Goal: Ask a question: Seek information or help from site administrators or community

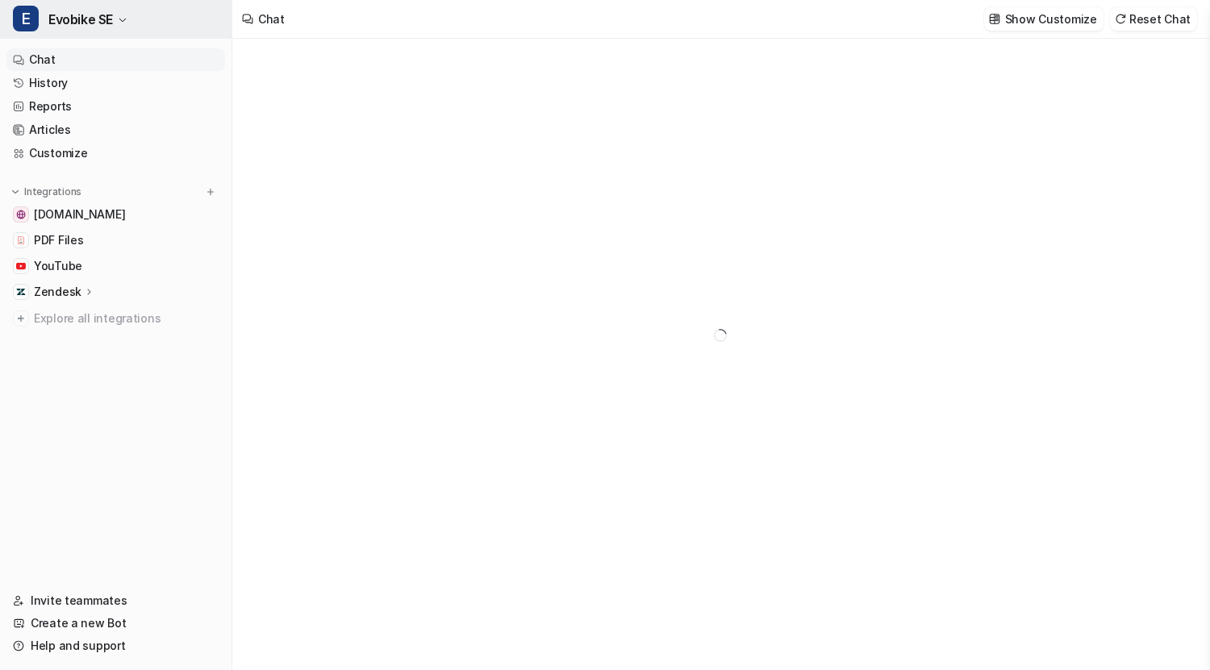
type textarea "**********"
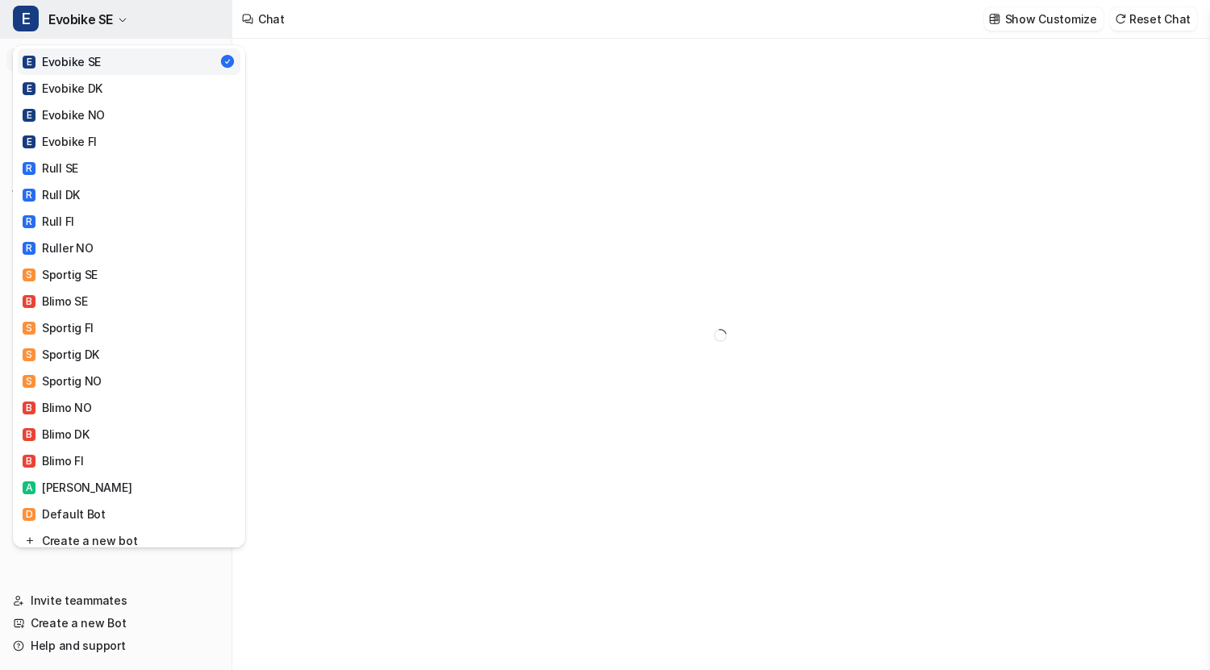
click at [117, 15] on button "E Evobike SE" at bounding box center [115, 19] width 231 height 39
click at [64, 173] on div "R Rull SE" at bounding box center [51, 168] width 56 height 17
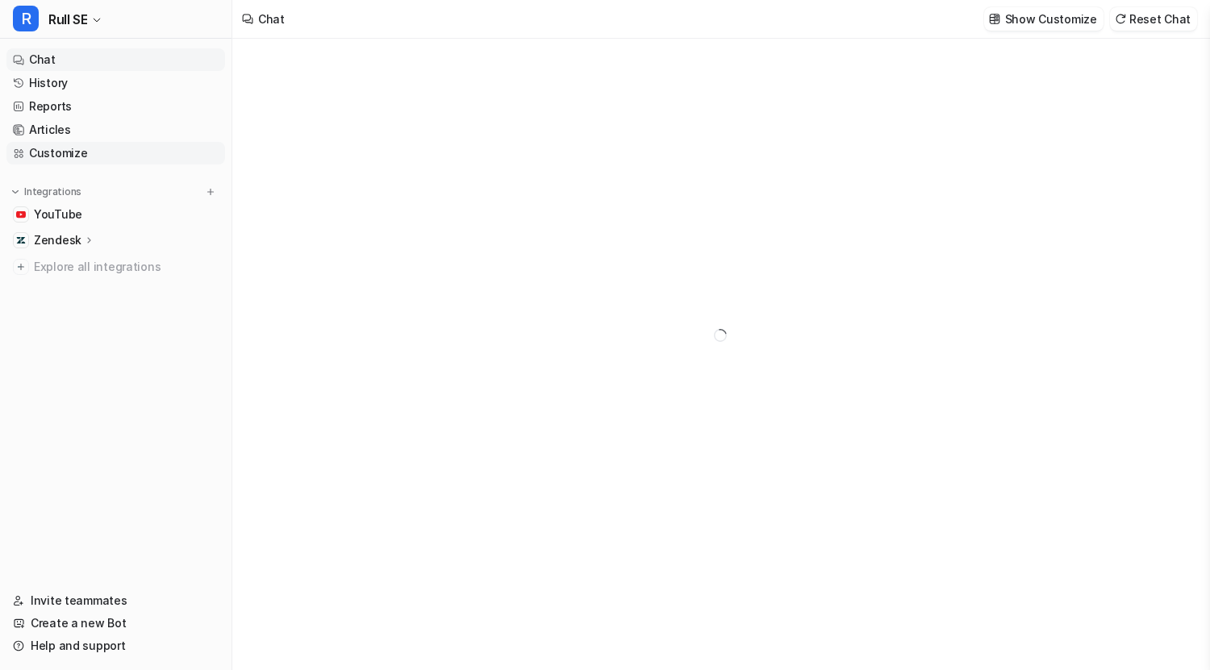
type textarea "**********"
click at [72, 154] on link "Customize" at bounding box center [115, 153] width 219 height 23
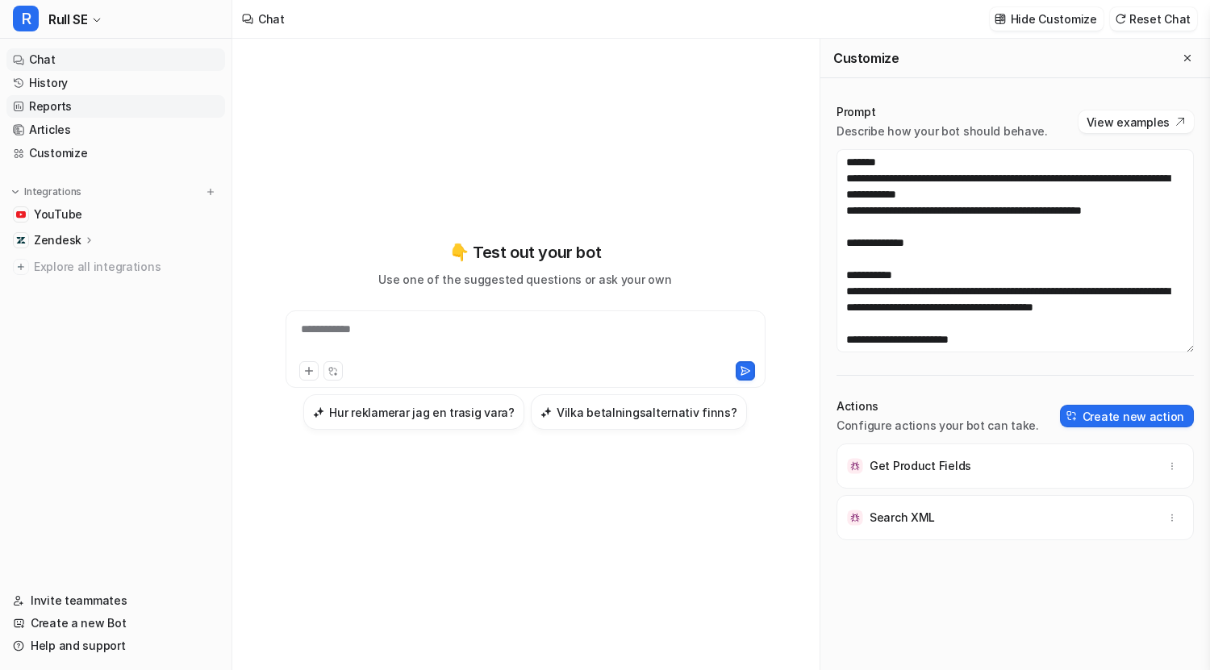
click at [32, 103] on link "Reports" at bounding box center [115, 106] width 219 height 23
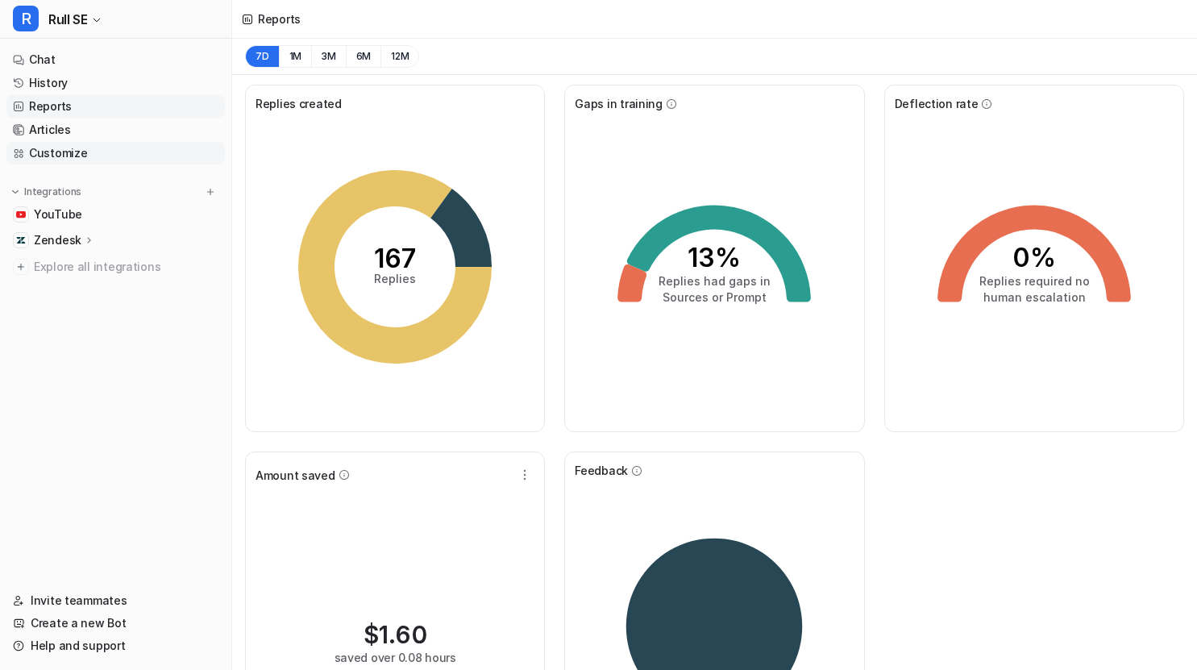
click at [90, 152] on link "Customize" at bounding box center [115, 153] width 219 height 23
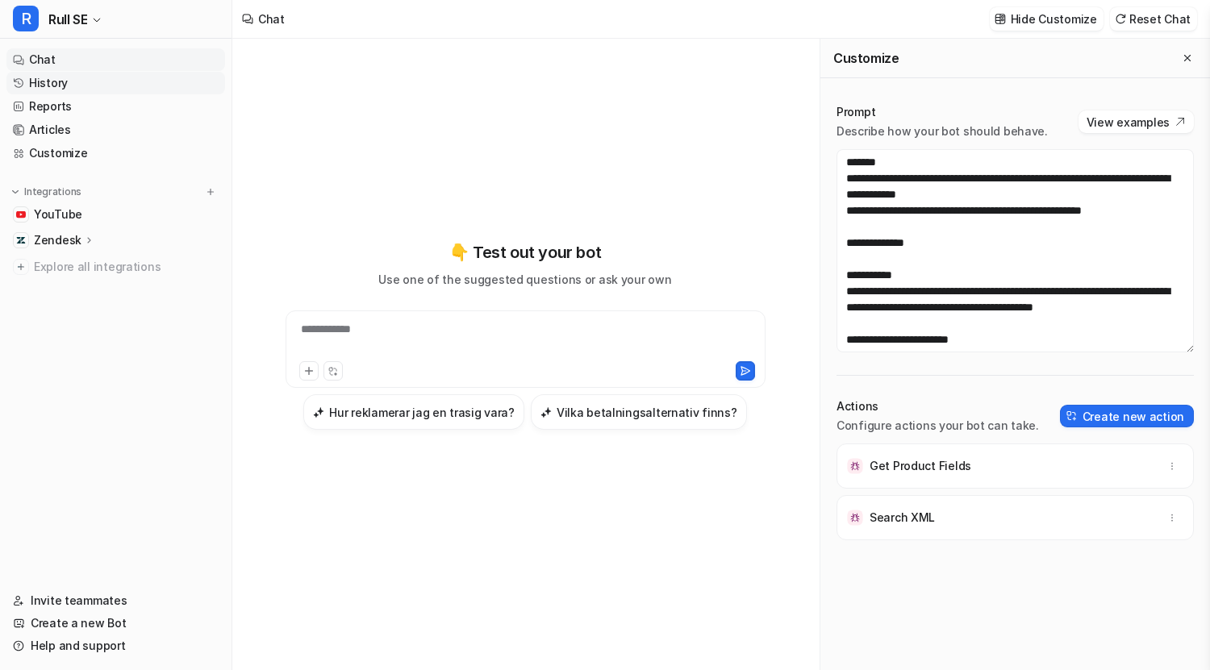
click at [65, 81] on link "History" at bounding box center [115, 83] width 219 height 23
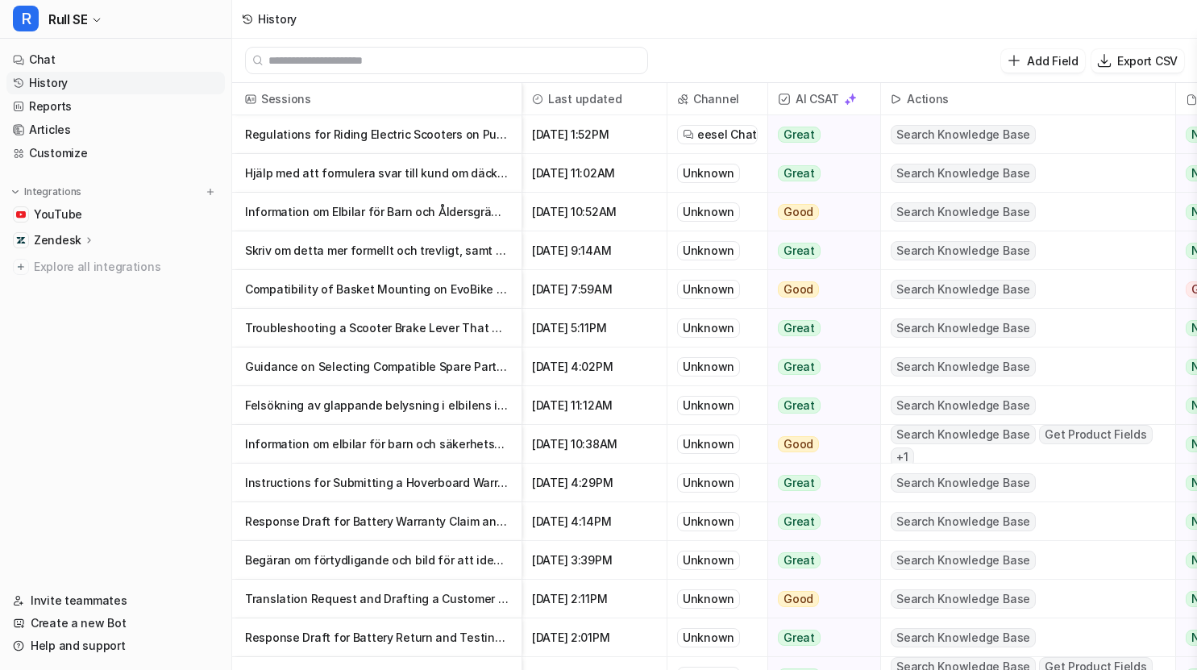
click at [365, 134] on p "Regulations for Riding Electric Scooters on Public Roads in [GEOGRAPHIC_DATA]" at bounding box center [377, 134] width 264 height 39
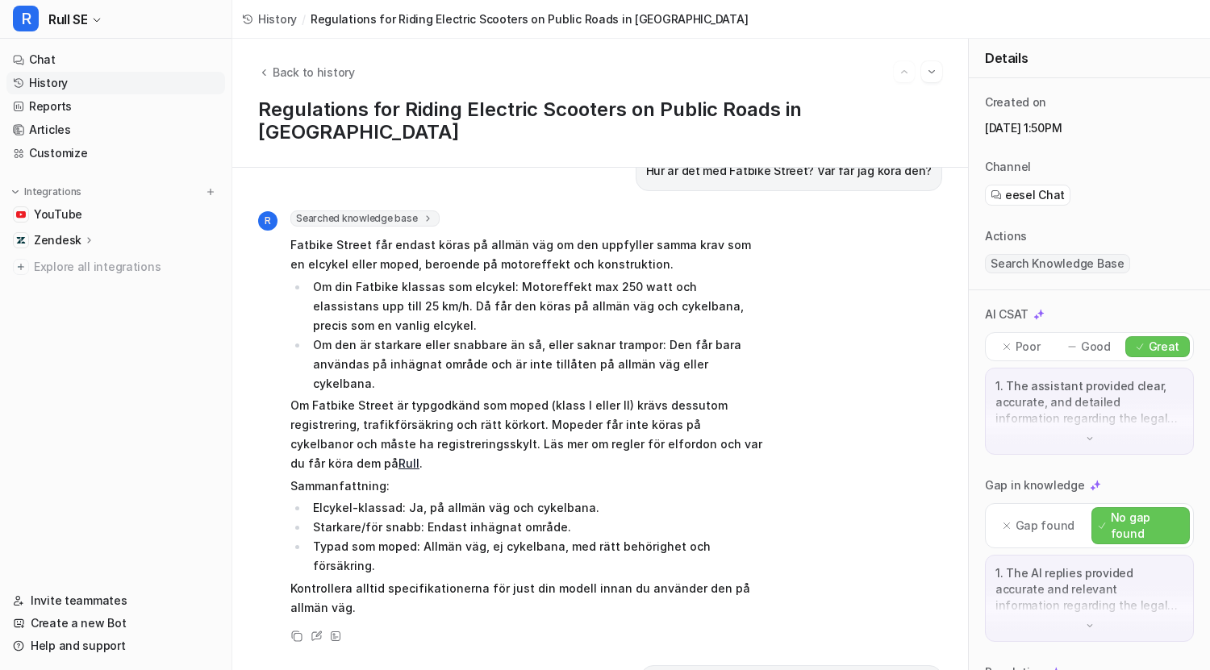
scroll to position [355, 0]
click at [423, 211] on icon at bounding box center [428, 217] width 11 height 12
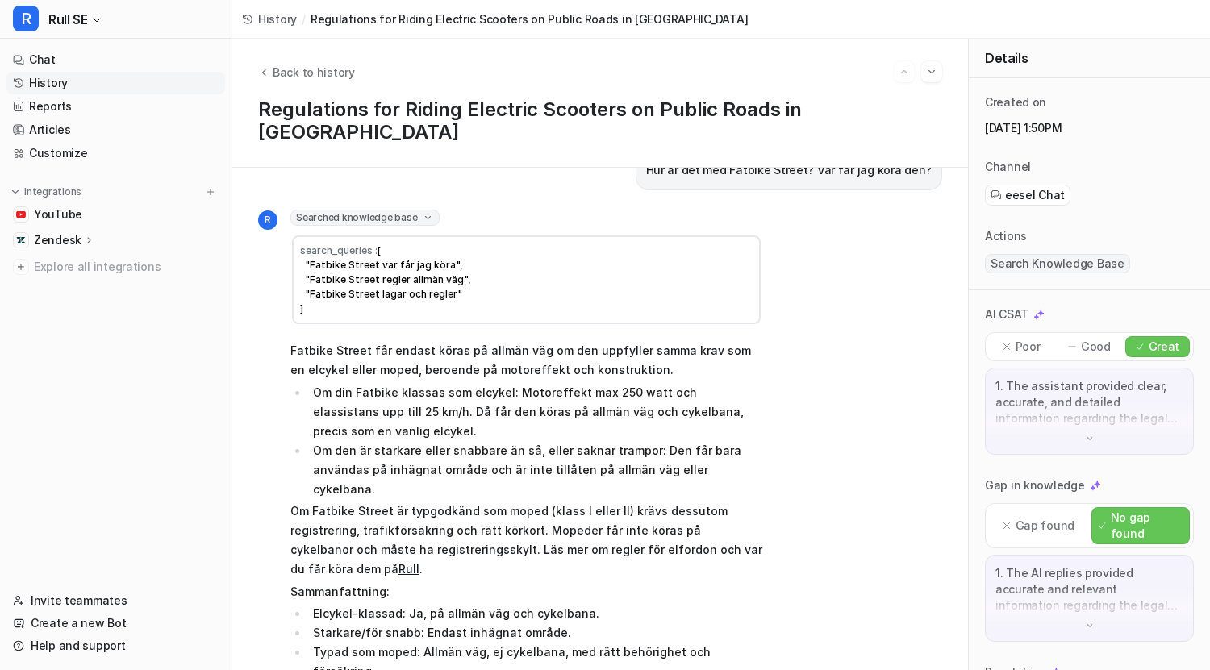
click at [422, 212] on icon at bounding box center [428, 217] width 12 height 11
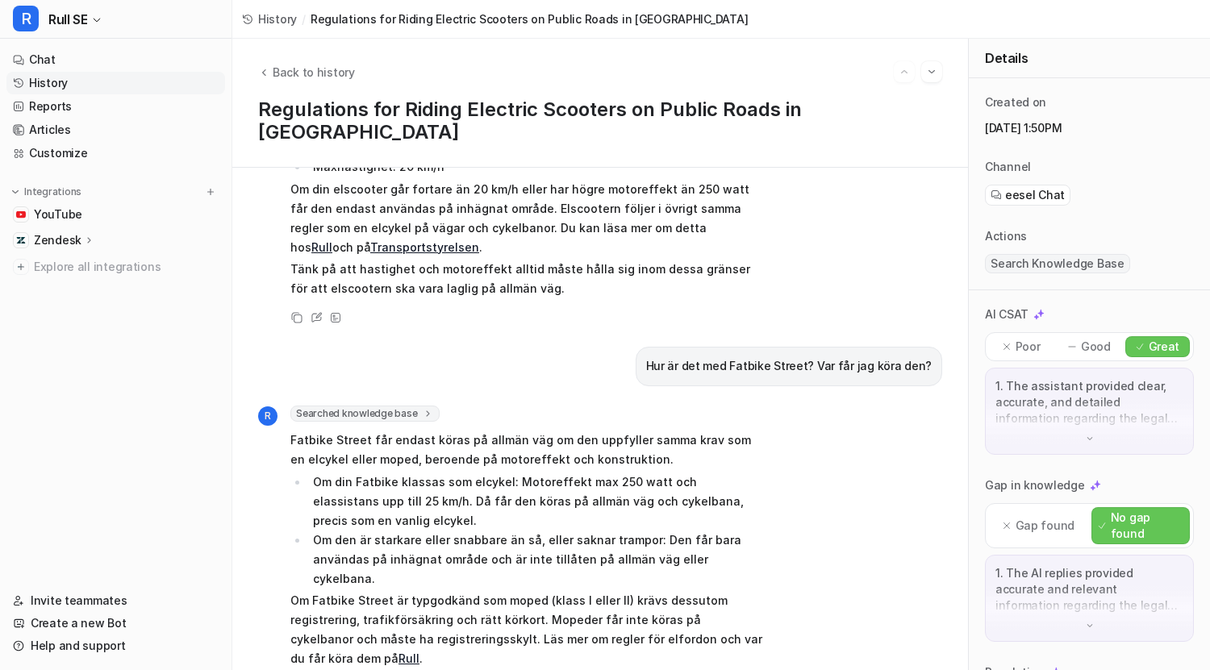
scroll to position [0, 0]
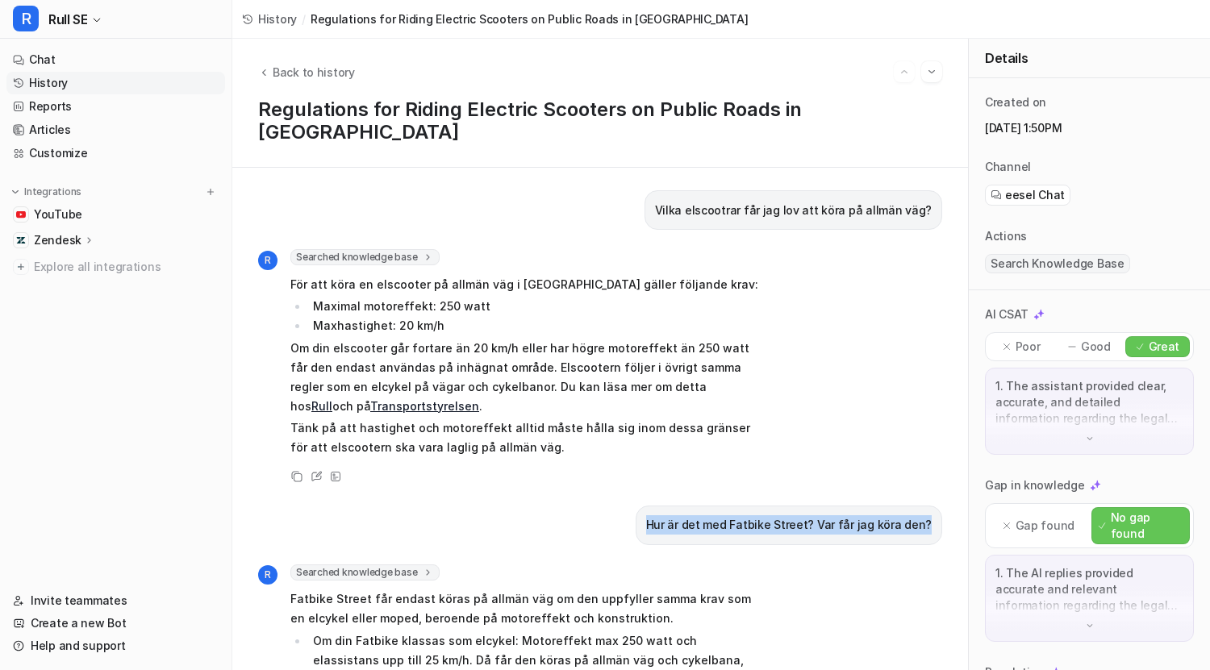
drag, startPoint x: 919, startPoint y: 506, endPoint x: 648, endPoint y: 489, distance: 272.3
click at [648, 506] on div "Hur är det med Fatbike Street? Var får jag köra den?" at bounding box center [788, 526] width 306 height 40
copy p "Hur är det med Fatbike Street? Var får jag köra den?"
click at [35, 58] on link "Chat" at bounding box center [115, 59] width 219 height 23
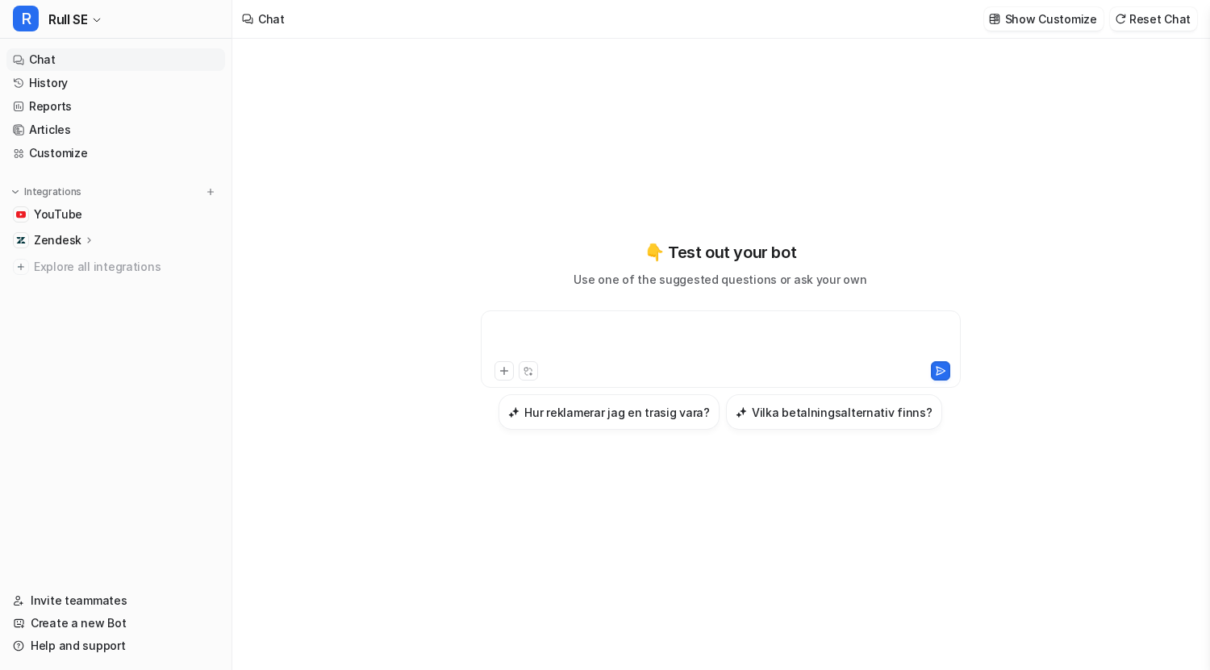
click at [558, 327] on div at bounding box center [721, 339] width 472 height 37
paste div
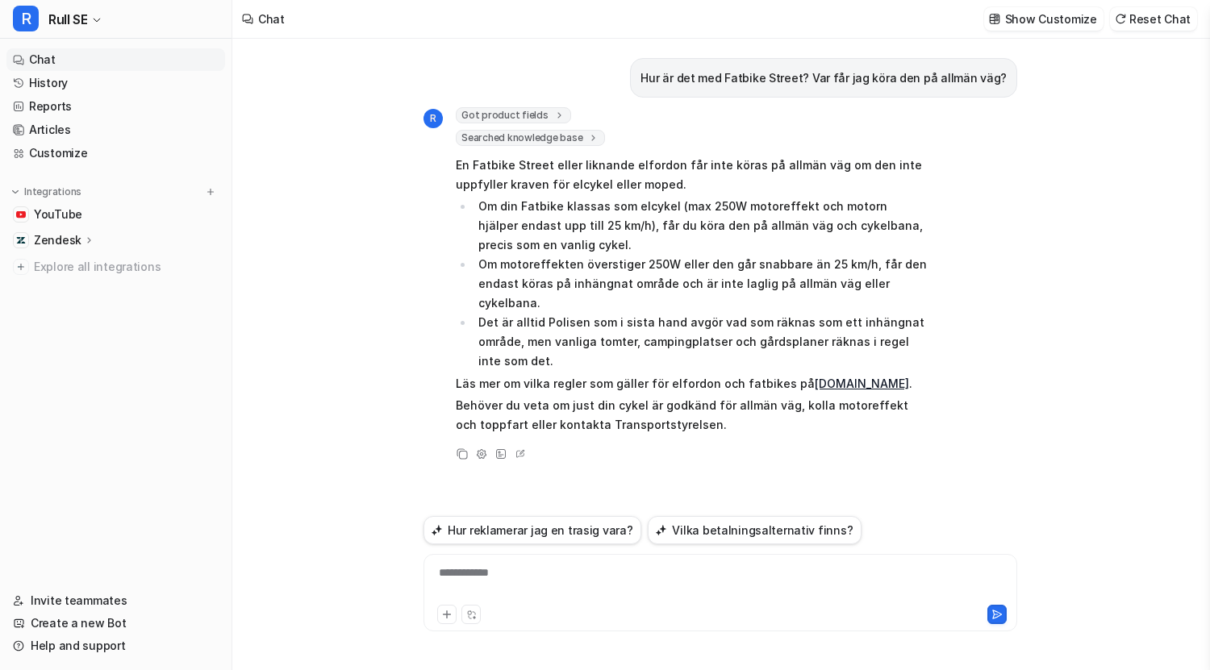
click at [527, 113] on span "Got product fields" at bounding box center [513, 115] width 115 height 16
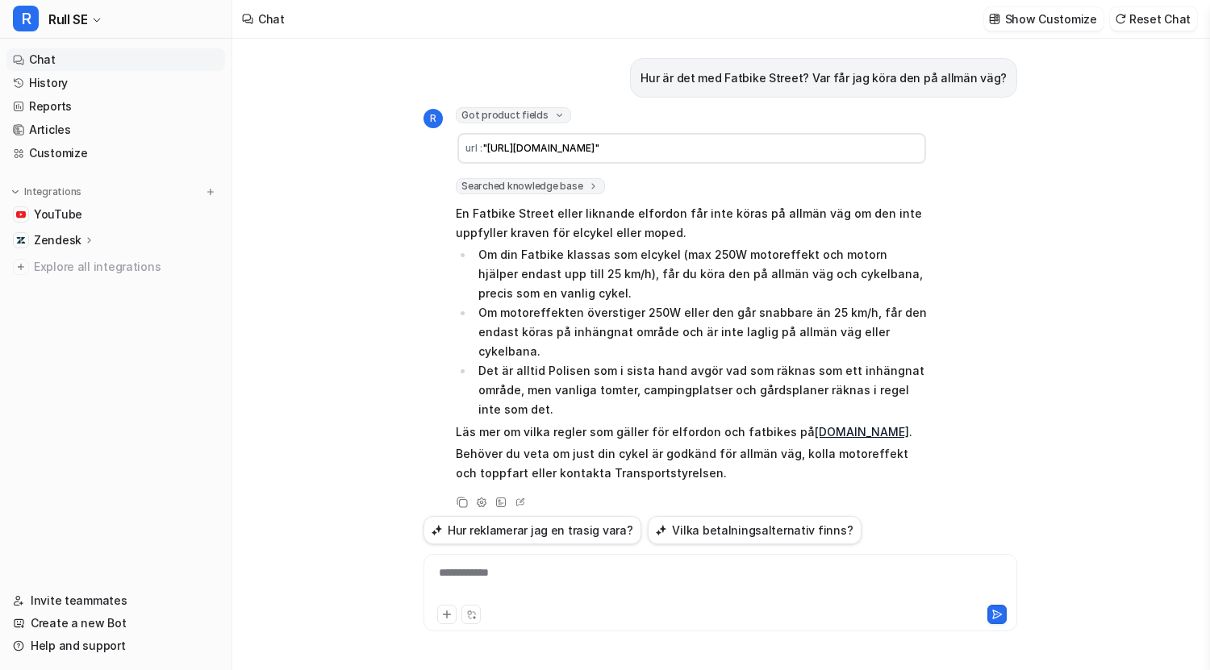
click at [527, 113] on span "Got product fields" at bounding box center [513, 115] width 115 height 16
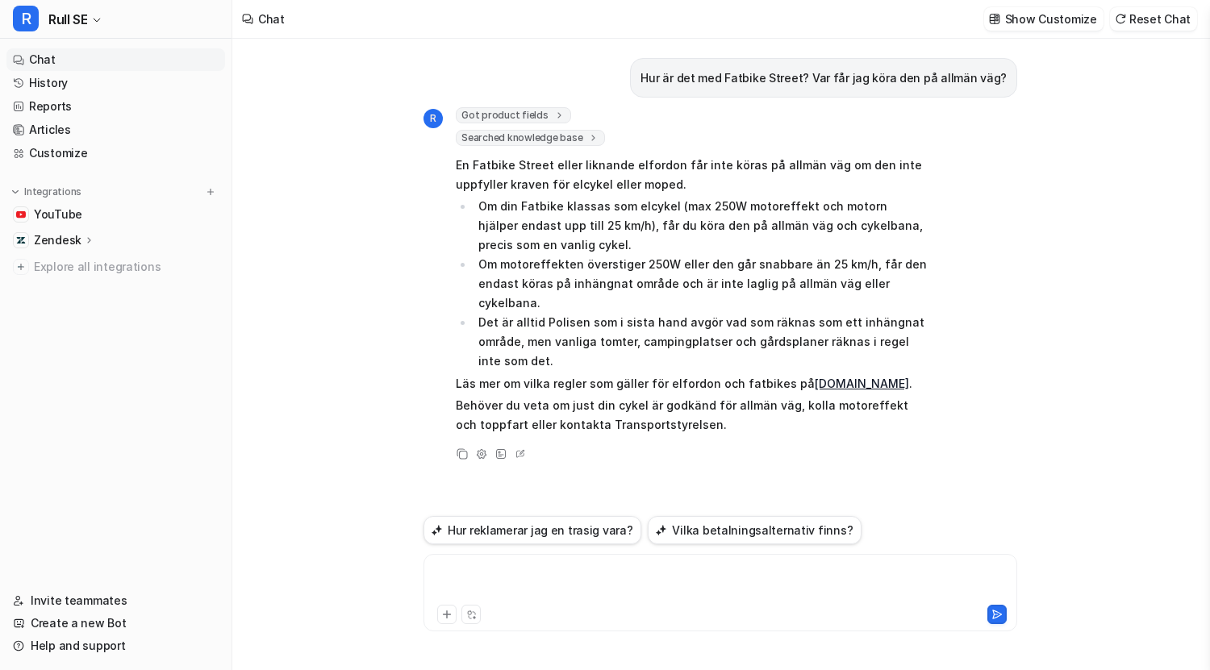
click at [506, 579] on div at bounding box center [719, 582] width 585 height 37
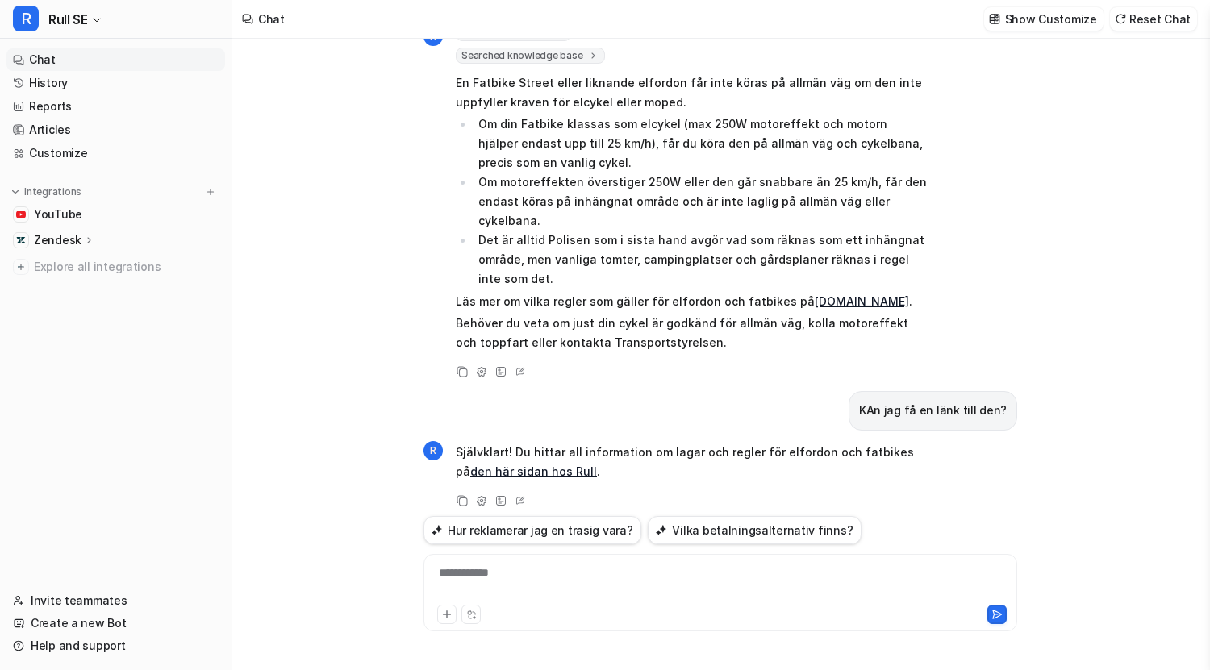
scroll to position [81, 0]
click at [590, 568] on div at bounding box center [719, 582] width 585 height 37
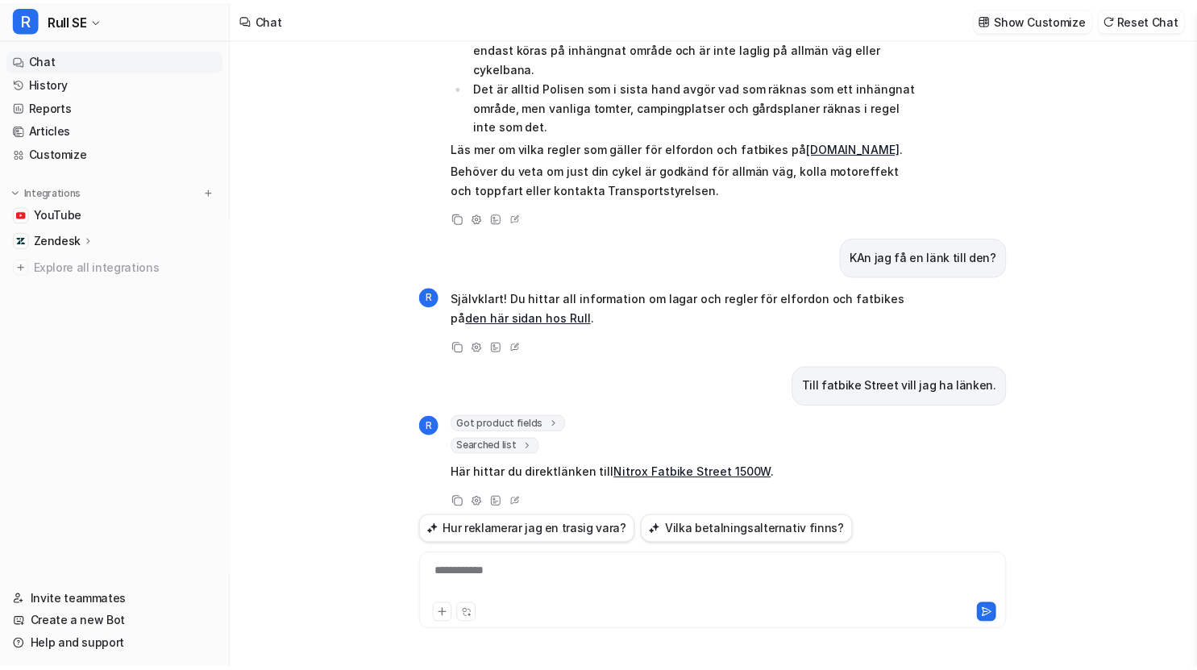
scroll to position [0, 0]
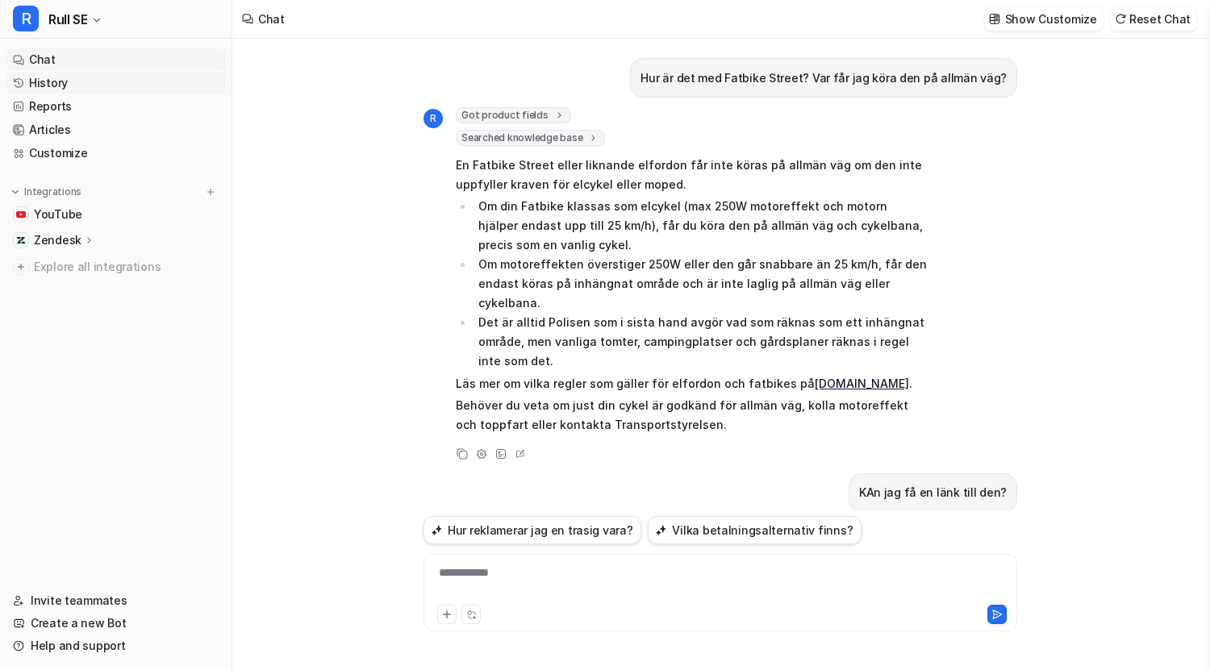
click at [60, 80] on link "History" at bounding box center [115, 83] width 219 height 23
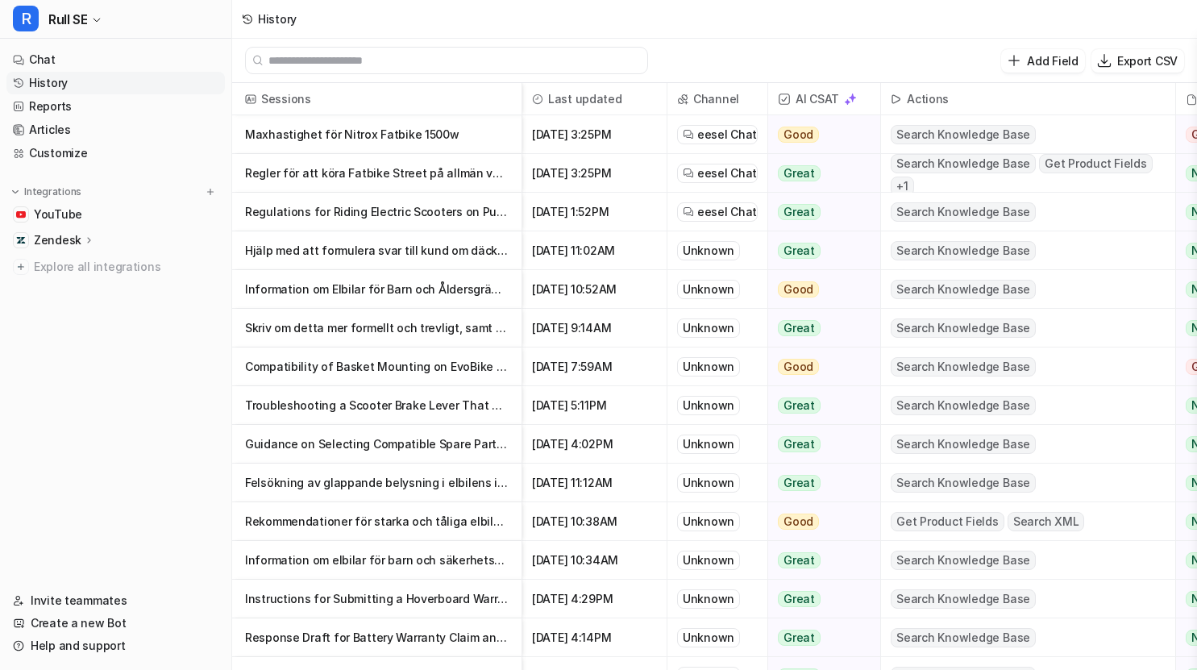
click at [376, 137] on p "Maxhastighet för Nitrox Fatbike 1500w" at bounding box center [377, 134] width 264 height 39
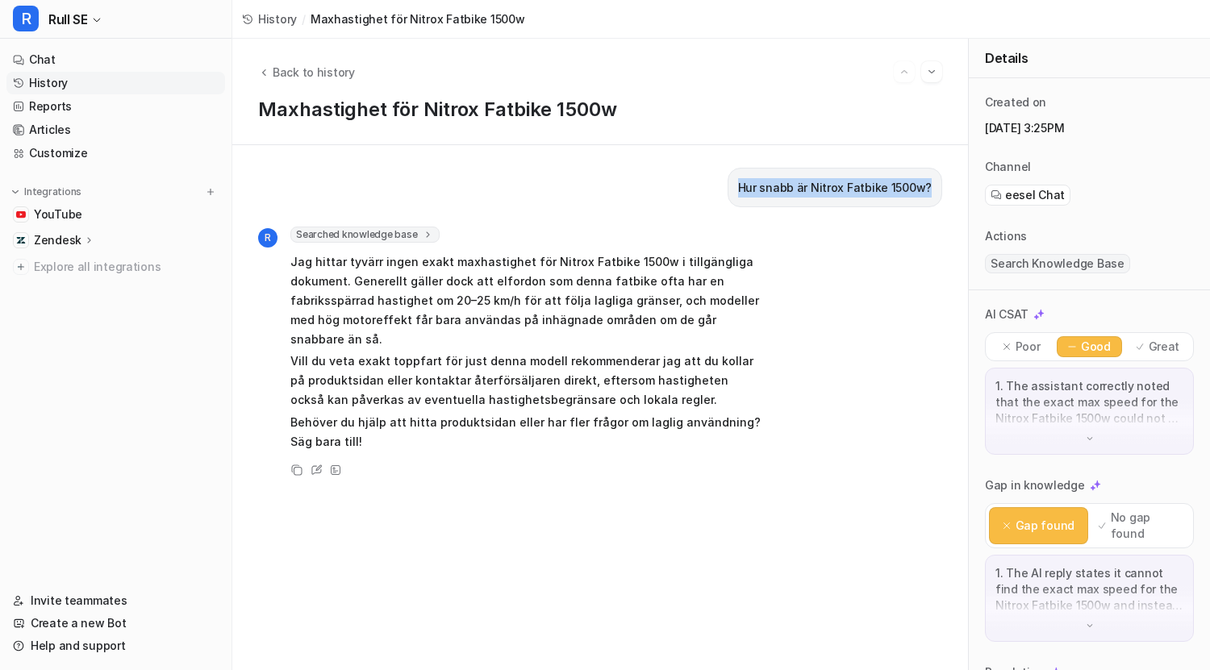
drag, startPoint x: 737, startPoint y: 189, endPoint x: 921, endPoint y: 189, distance: 183.9
click at [921, 189] on div "Hur snabb är Nitrox Fatbike 1500w?" at bounding box center [834, 188] width 214 height 40
copy p "Hur snabb är Nitrox Fatbike 1500w?"
click at [85, 64] on link "Chat" at bounding box center [115, 59] width 219 height 23
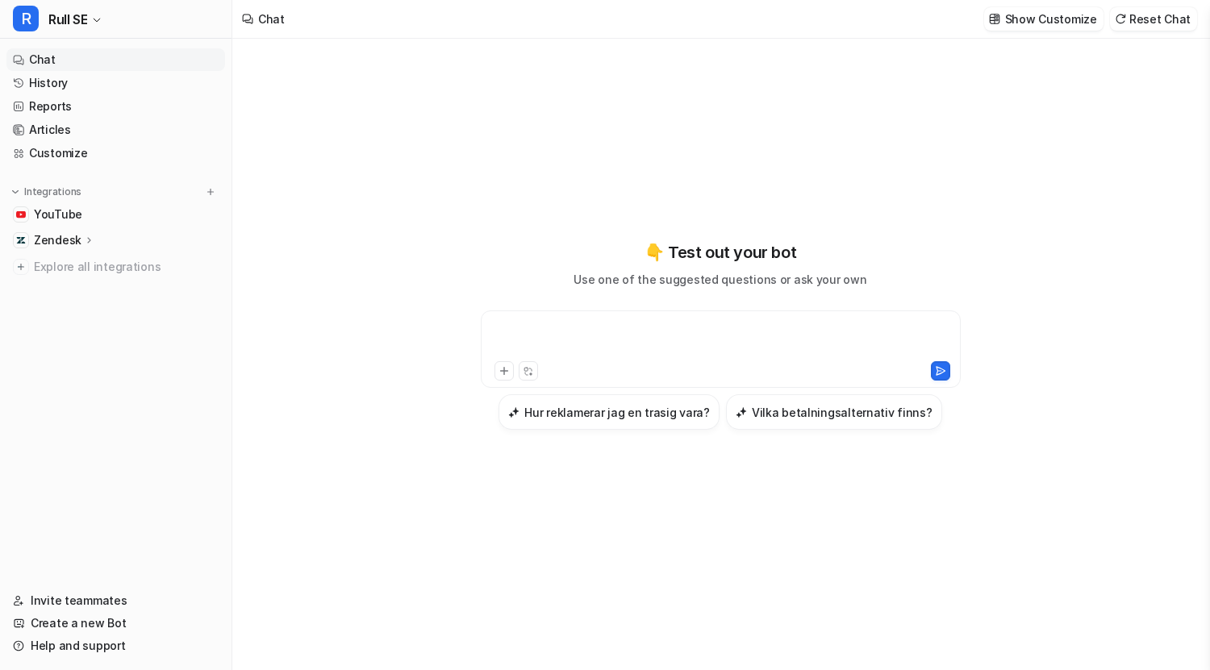
click at [623, 341] on div at bounding box center [721, 339] width 472 height 37
paste div
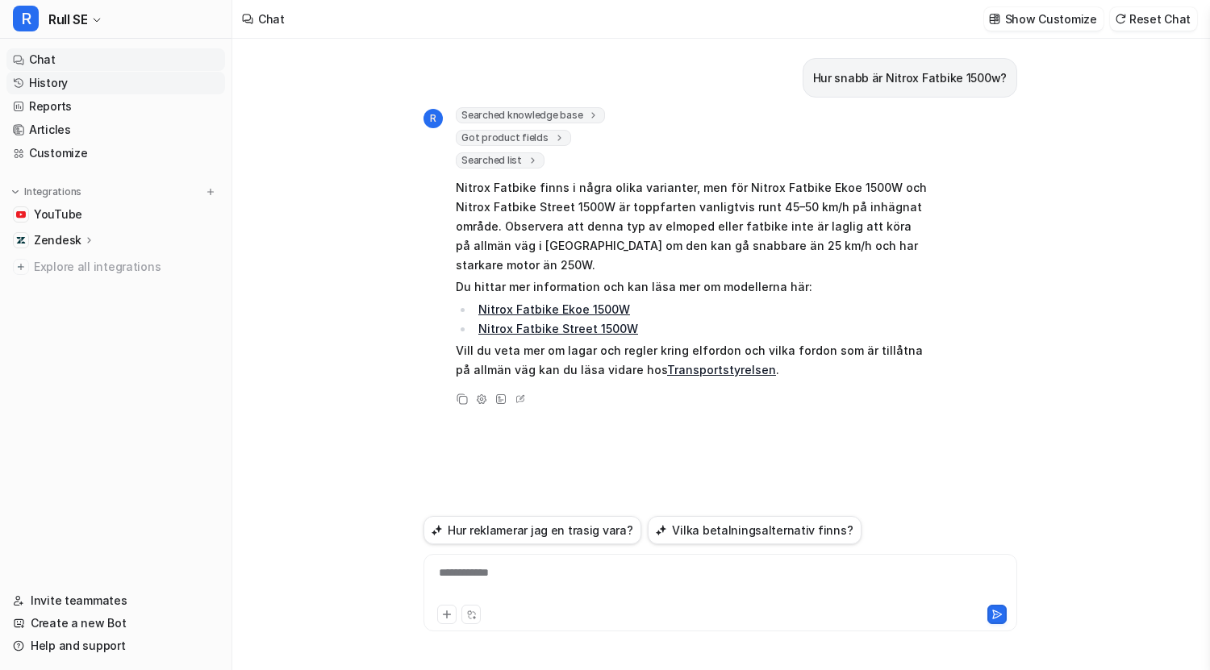
click at [53, 82] on link "History" at bounding box center [115, 83] width 219 height 23
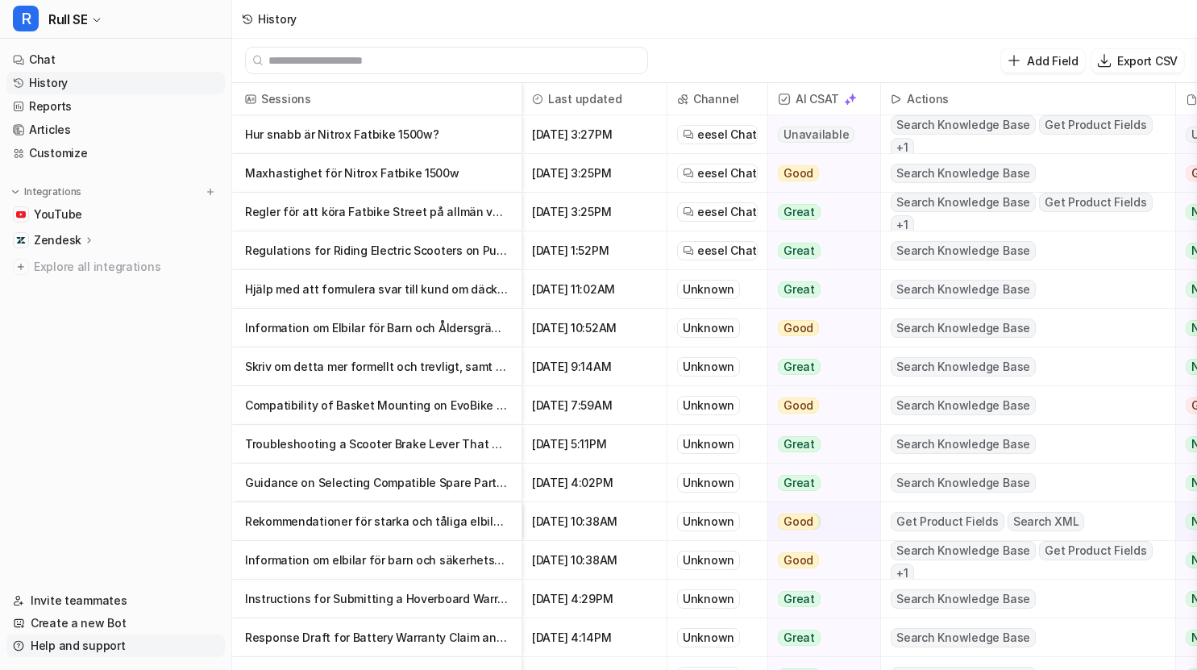
click at [49, 645] on link "Help and support" at bounding box center [115, 646] width 219 height 23
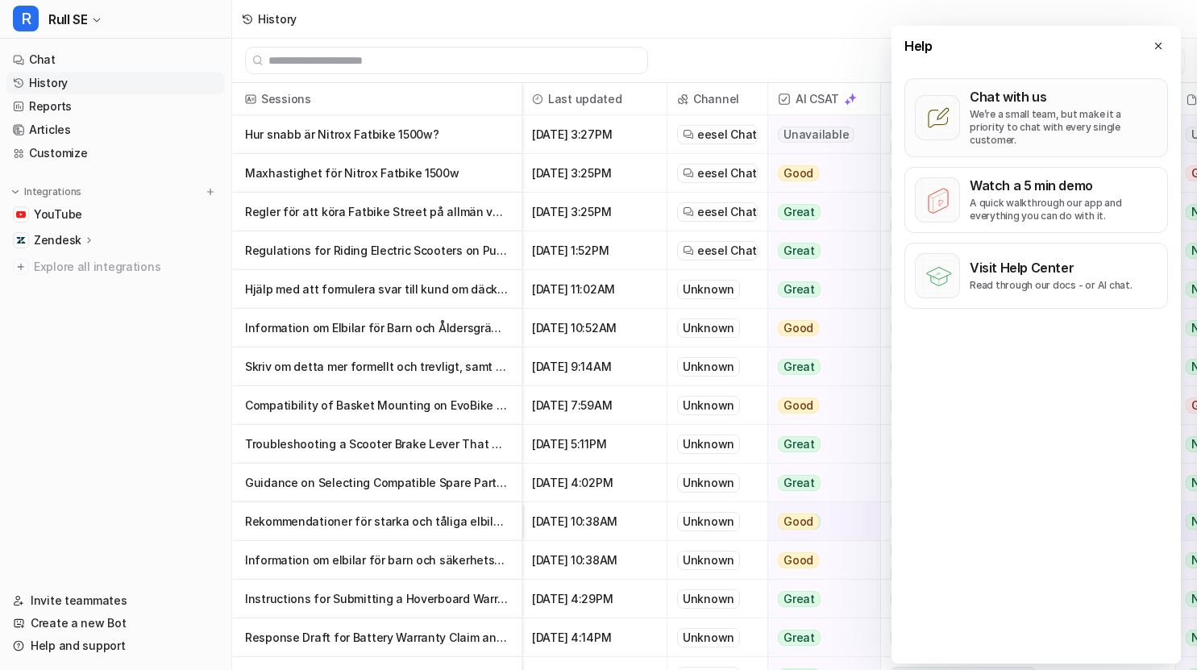
click at [997, 129] on p "We’re a small team, but make it a priority to chat with every single customer." at bounding box center [1064, 127] width 188 height 39
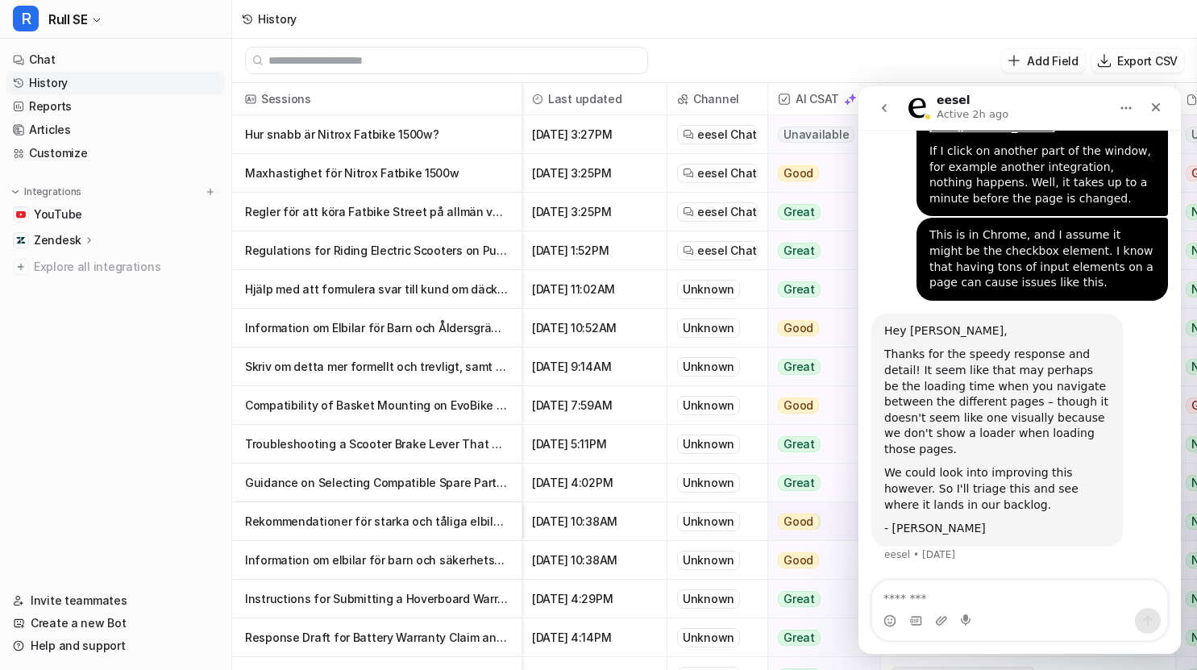
scroll to position [10088, 0]
click at [943, 598] on textarea "Message…" at bounding box center [1020, 594] width 295 height 27
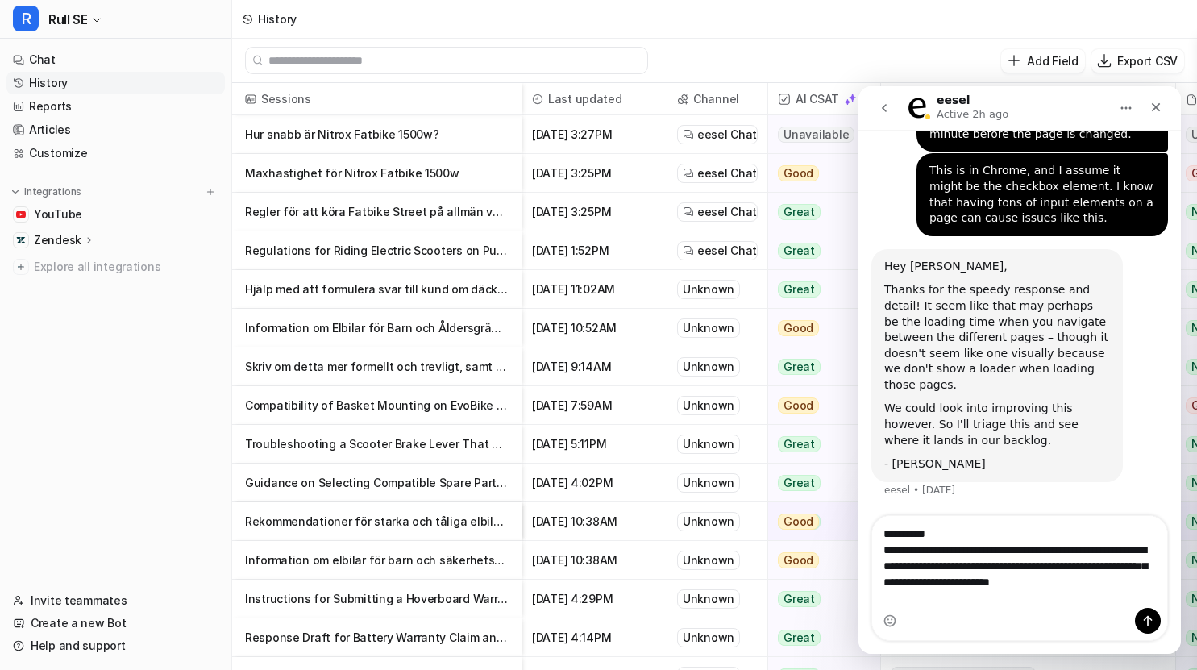
scroll to position [10152, 0]
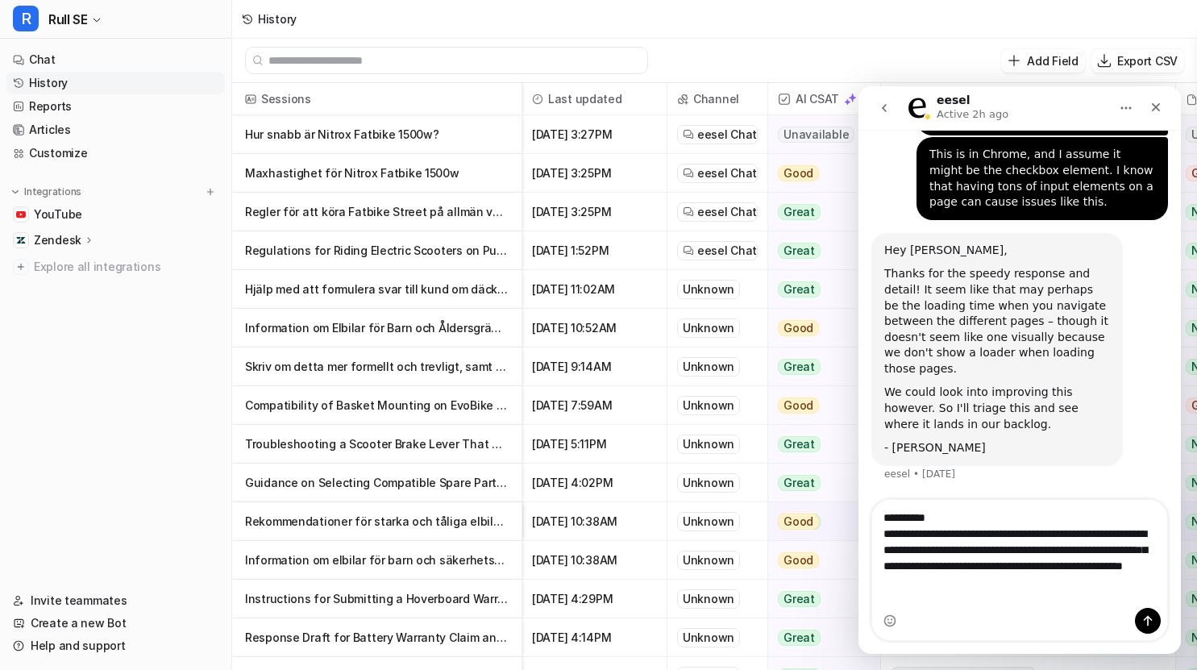
type textarea "**********"
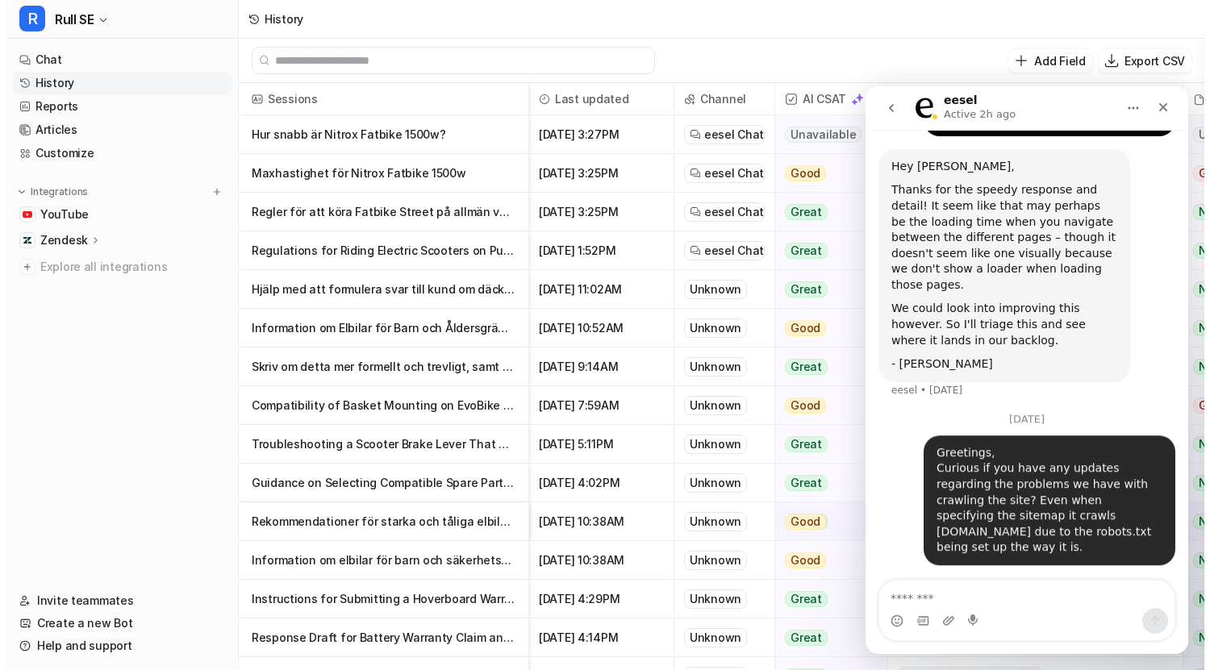
scroll to position [10237, 0]
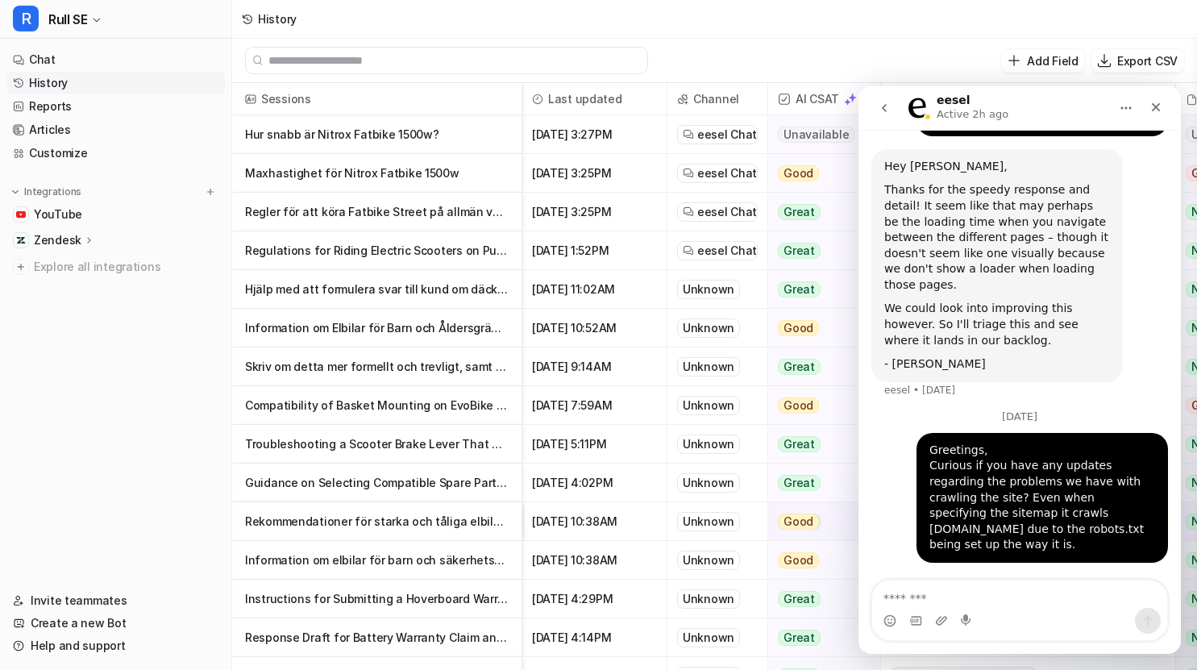
click at [311, 182] on p "Maxhastighet för Nitrox Fatbike 1500w" at bounding box center [377, 173] width 264 height 39
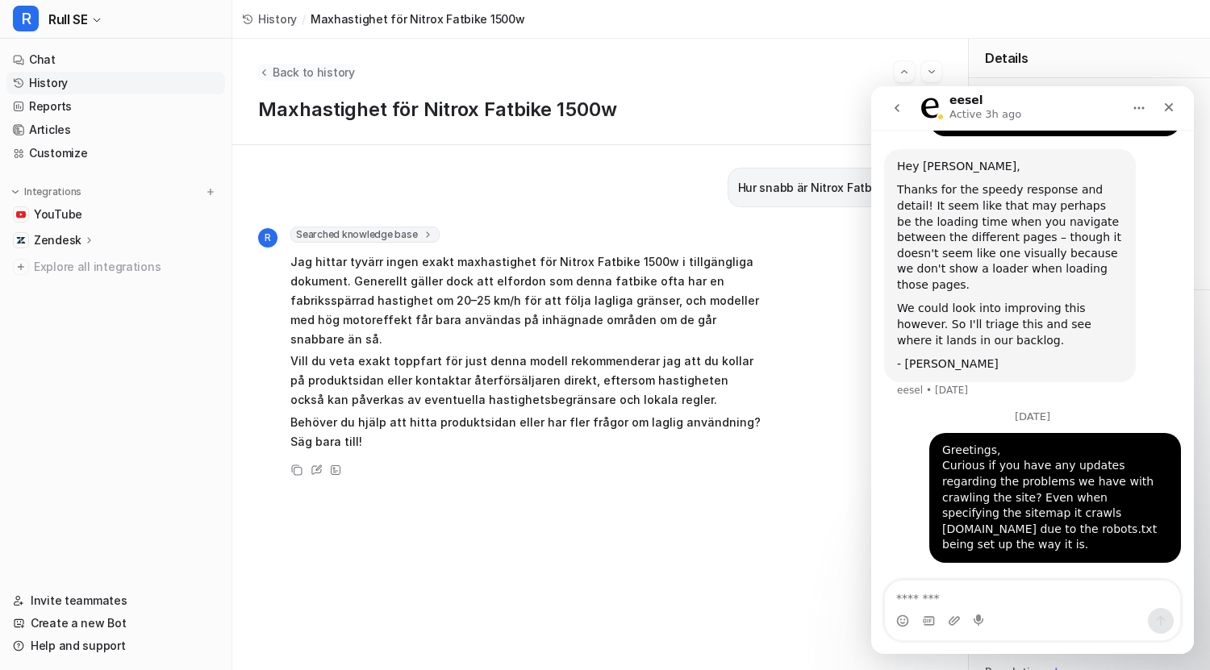
click at [284, 66] on div "Back to history" at bounding box center [600, 71] width 684 height 21
click at [284, 66] on span "Back to history" at bounding box center [314, 72] width 82 height 17
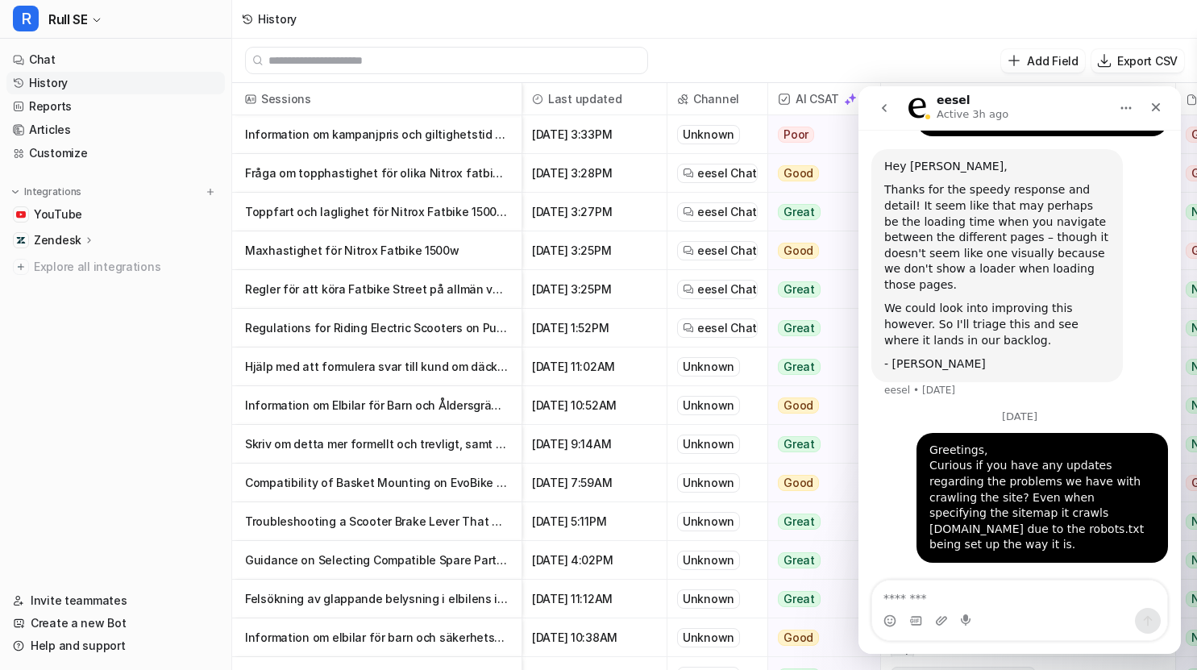
click at [415, 133] on p "Information om kampanjpris och giltighetstid för produkt" at bounding box center [377, 134] width 264 height 39
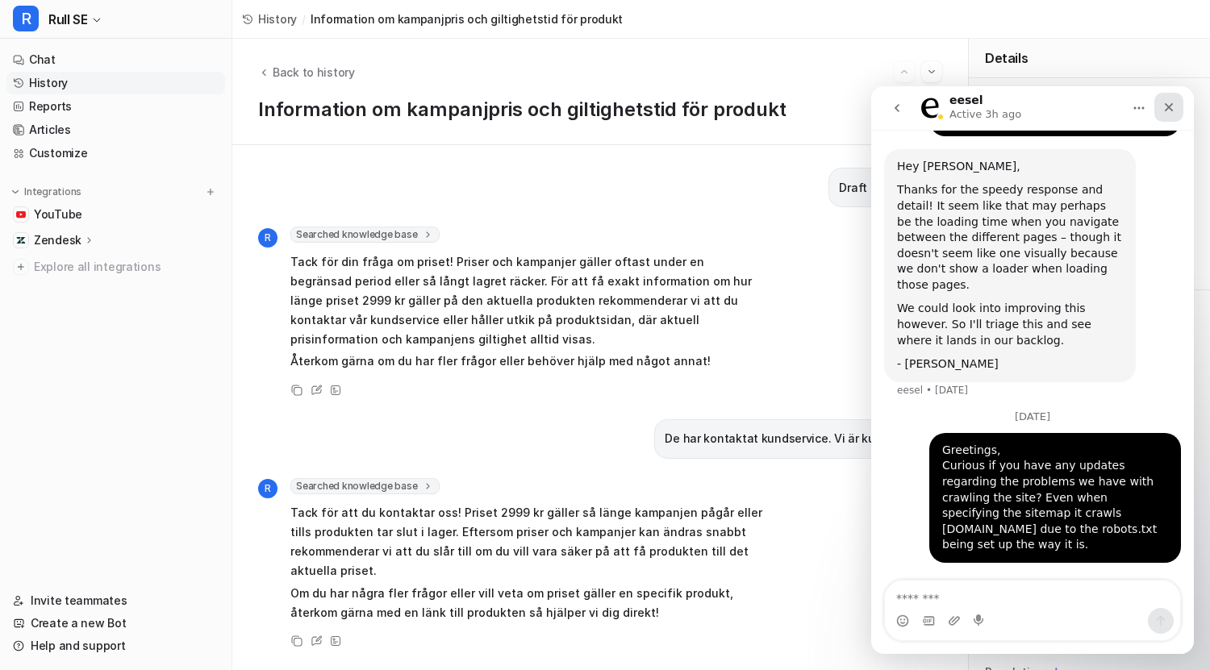
click at [1163, 106] on icon "Close" at bounding box center [1168, 107] width 13 height 13
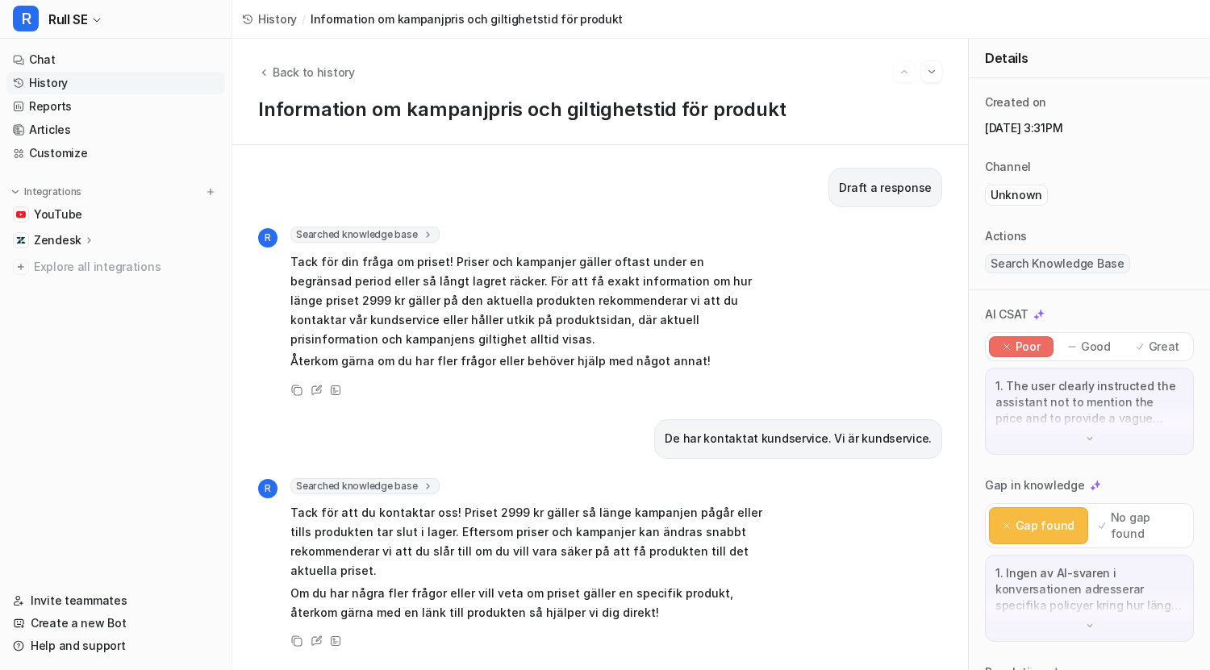
scroll to position [235, 0]
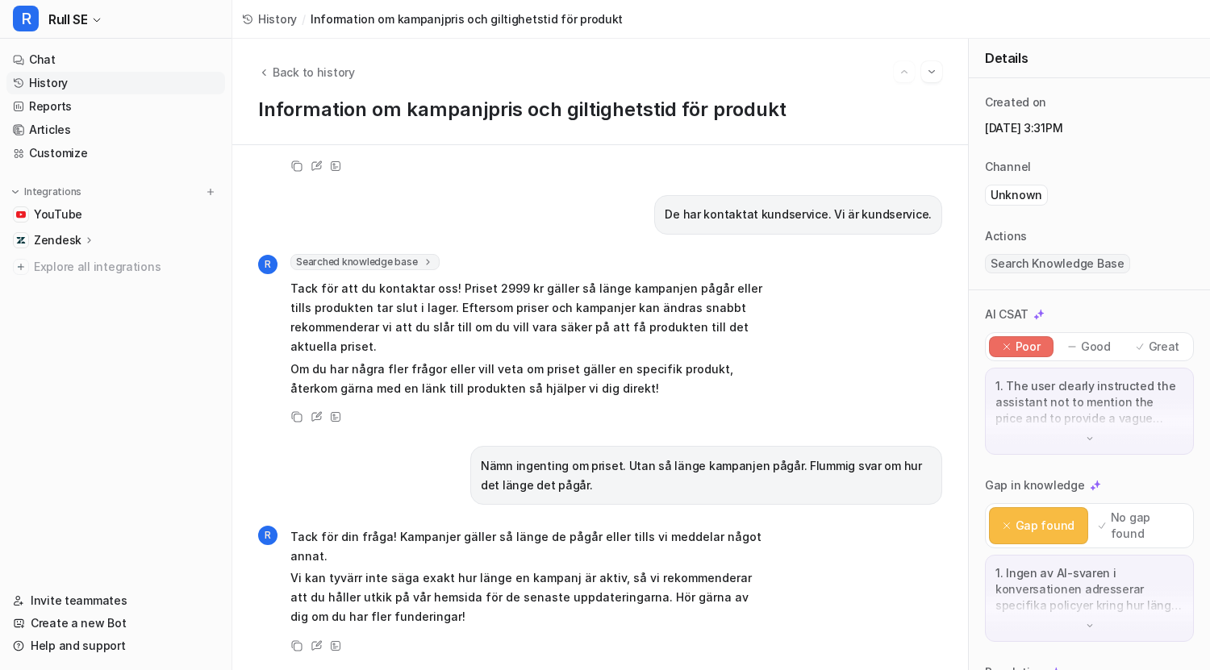
click at [1045, 441] on div "1. The user clearly instructed the assistant not to mention the price and to pr…" at bounding box center [1089, 411] width 209 height 87
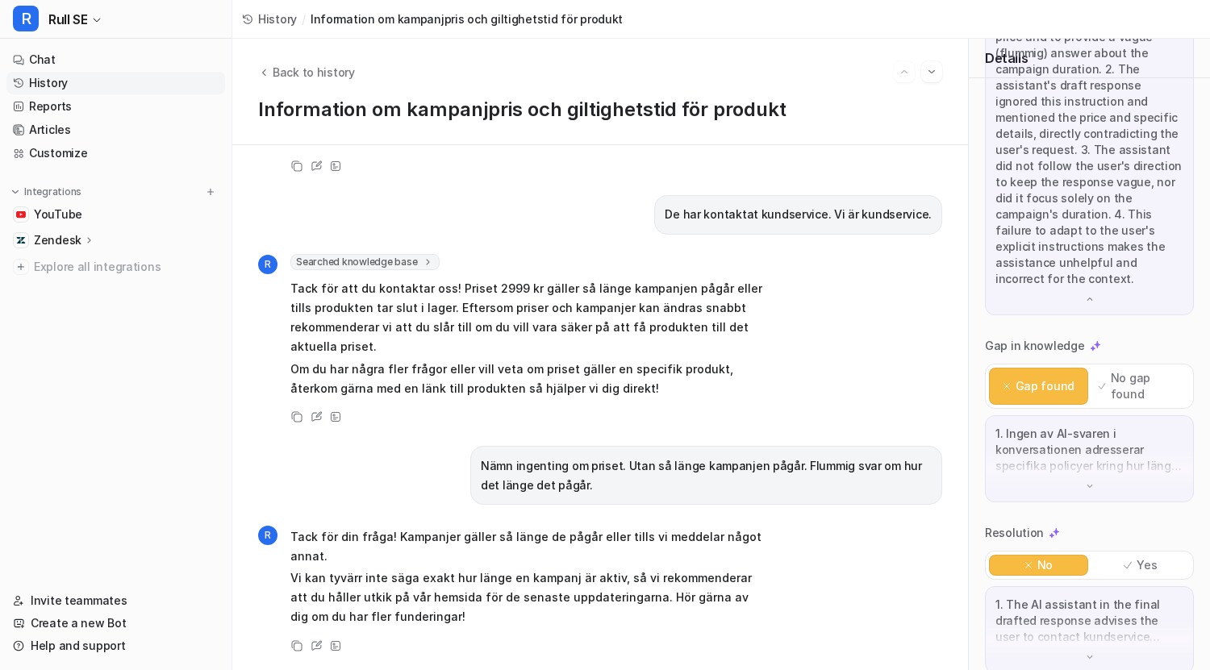
scroll to position [385, 0]
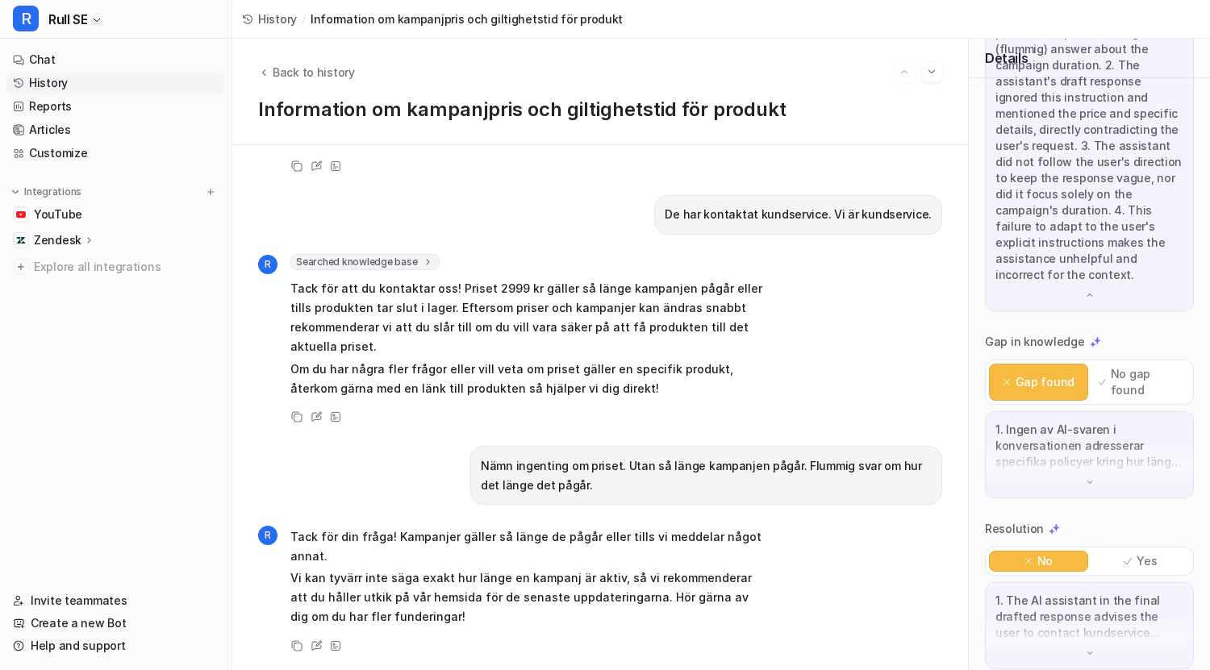
click at [1066, 466] on div "1. Ingen av AI-svaren i konversationen adresserar specifika policyer kring hur …" at bounding box center [1089, 454] width 209 height 87
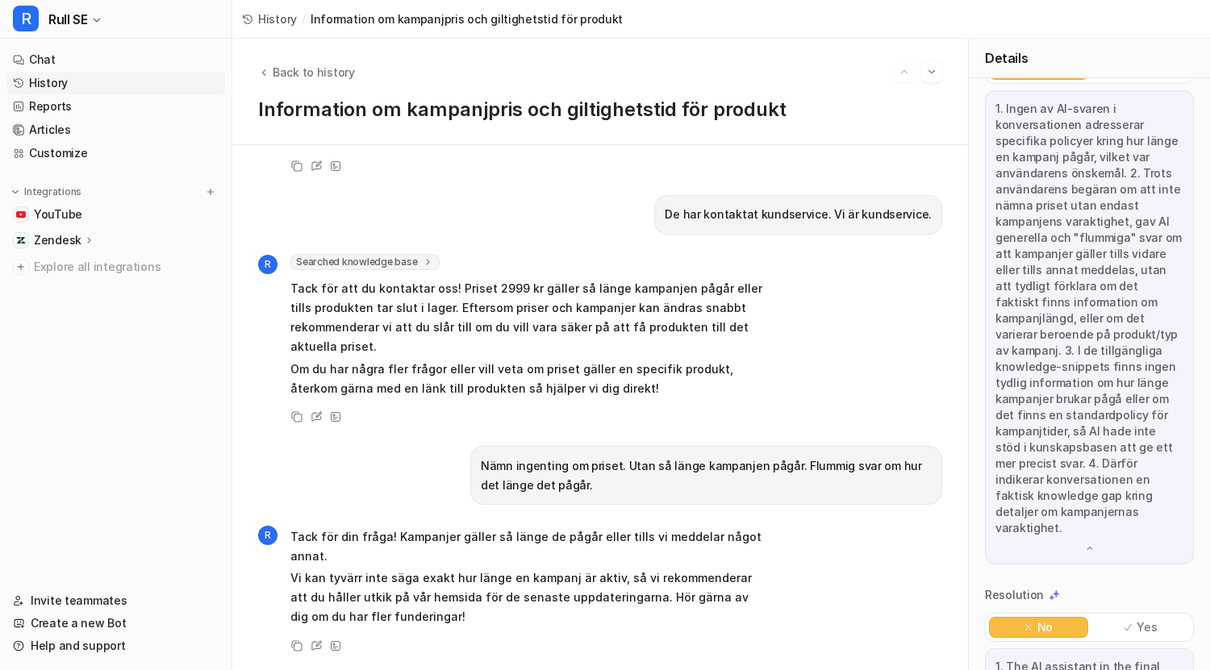
scroll to position [756, 0]
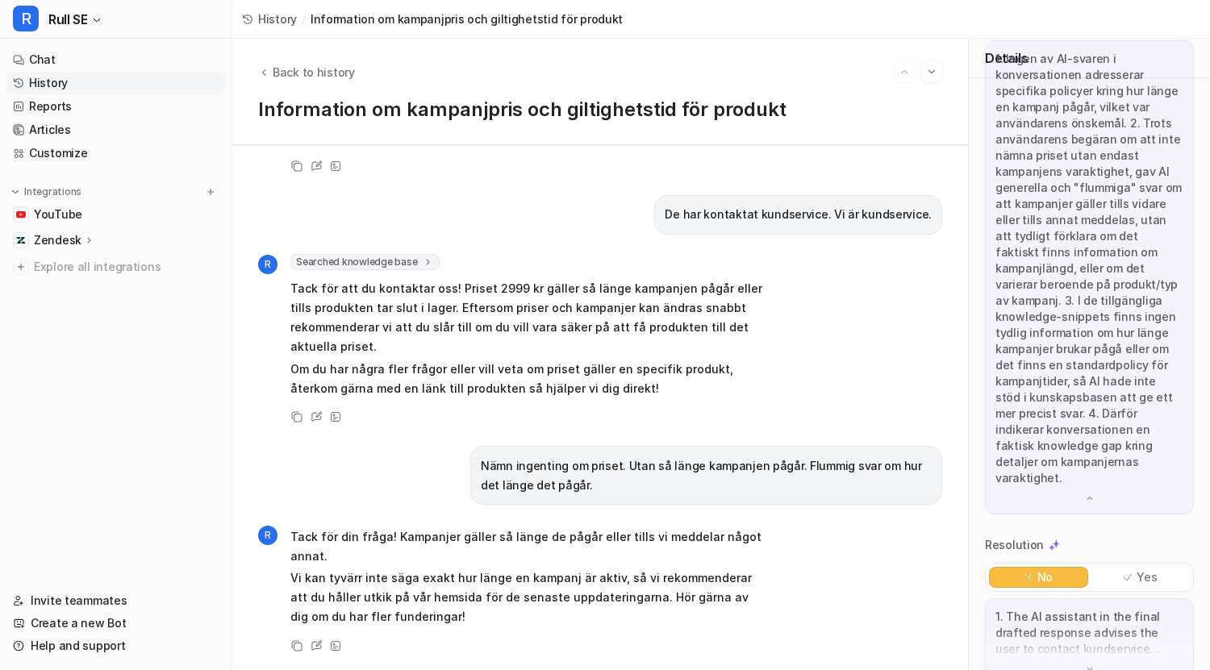
click at [1060, 629] on div "1. The AI assistant in the final drafted response advises the user to contact k…" at bounding box center [1089, 641] width 209 height 87
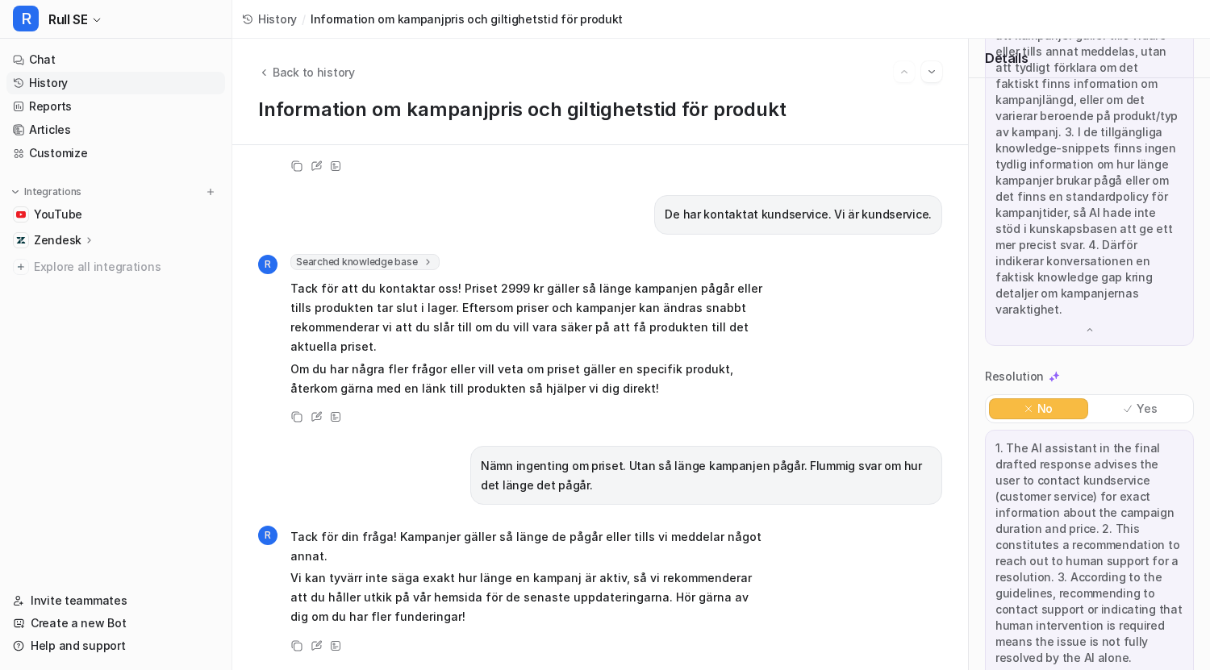
scroll to position [934, 0]
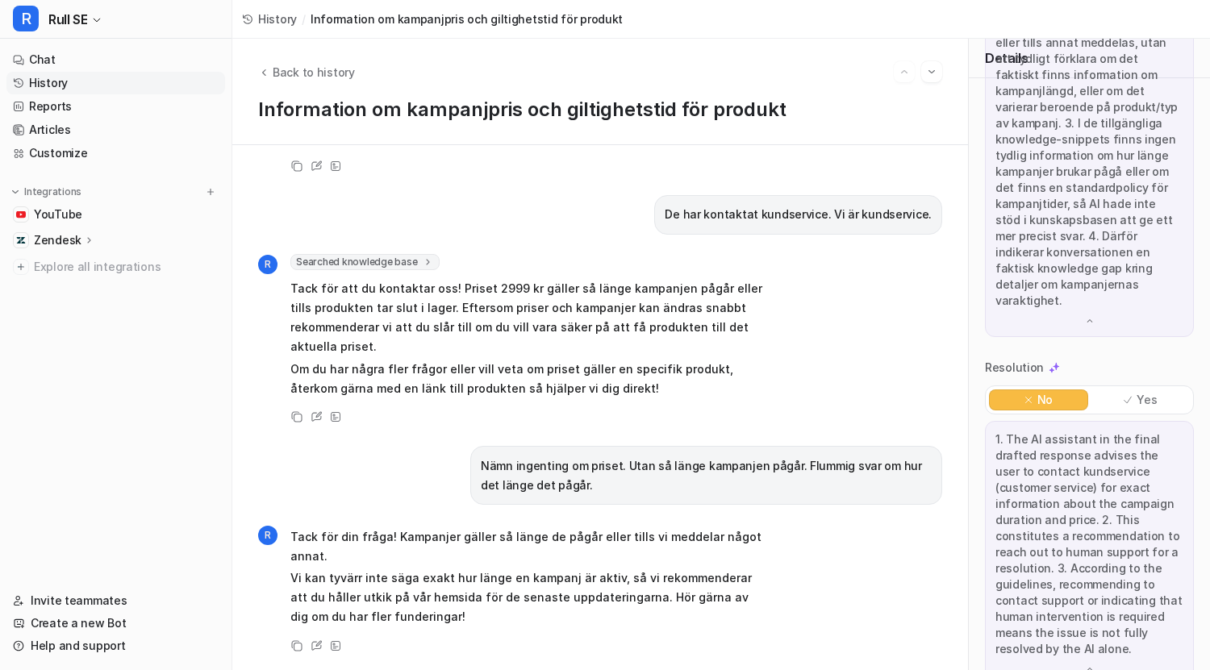
click at [1051, 492] on p "1. The AI assistant in the final drafted response advises the user to contact k…" at bounding box center [1089, 544] width 188 height 226
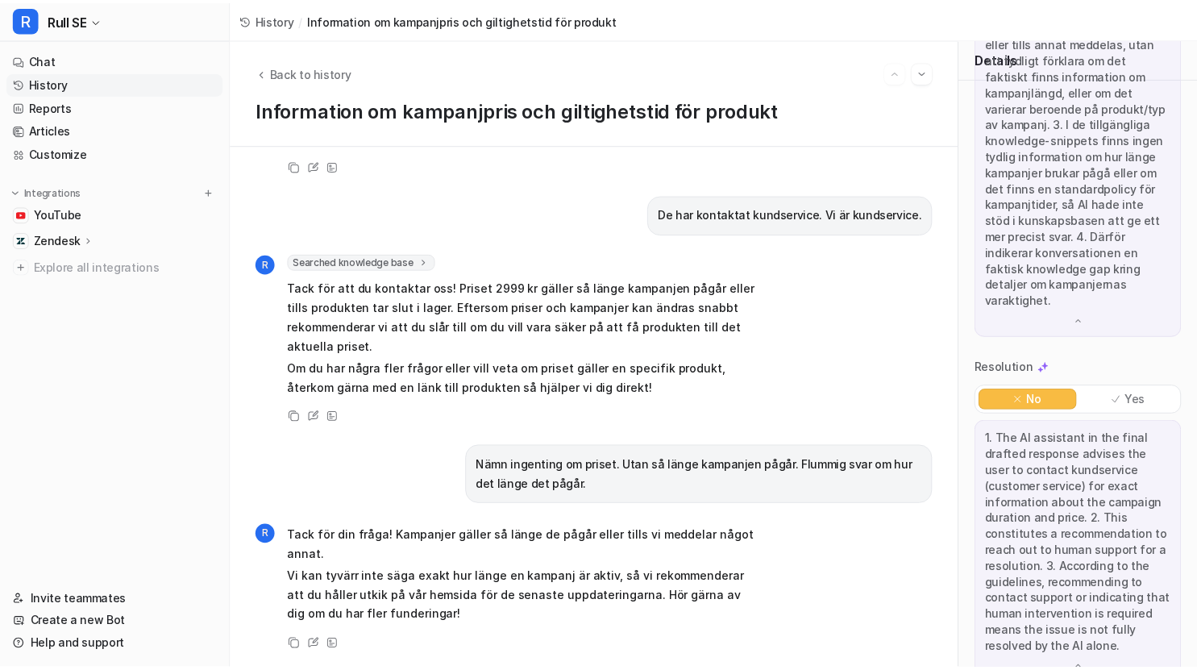
scroll to position [756, 0]
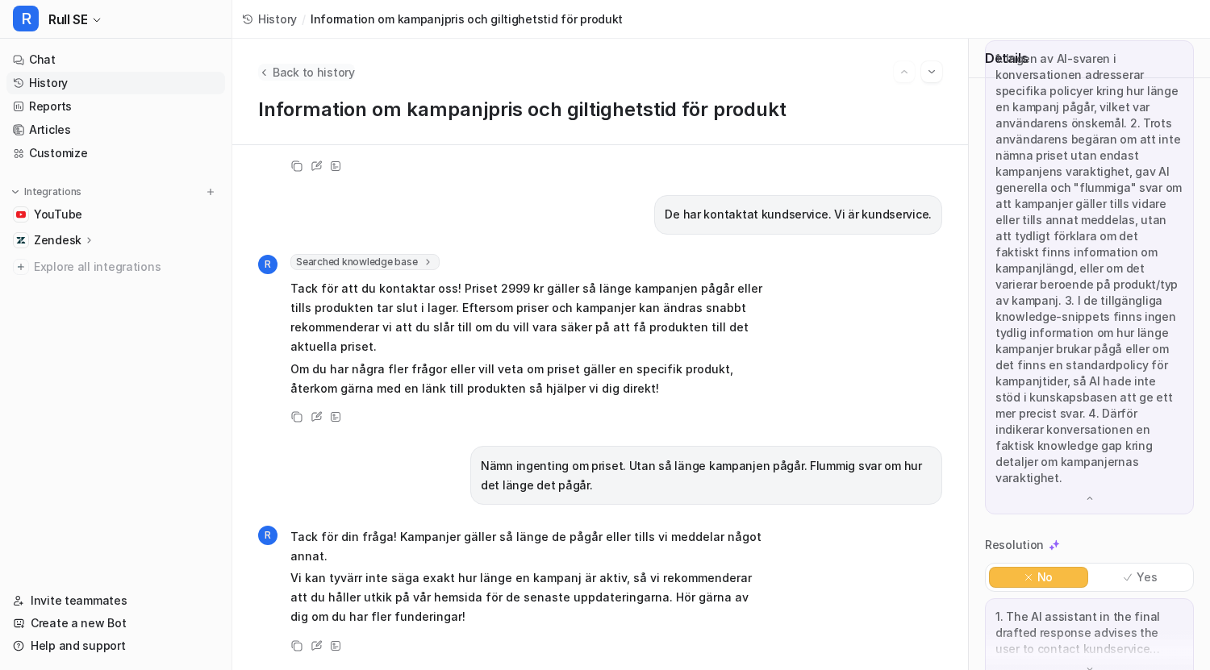
click at [287, 68] on span "Back to history" at bounding box center [314, 72] width 82 height 17
